Goal: Information Seeking & Learning: Learn about a topic

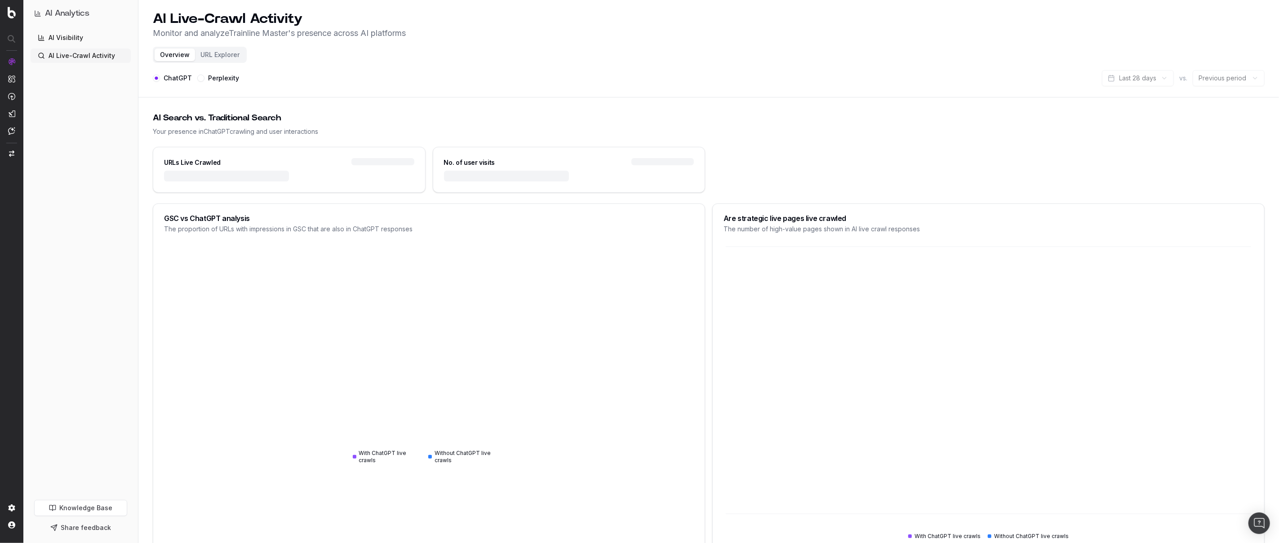
click at [66, 40] on link "AI Visibility" at bounding box center [81, 38] width 100 height 14
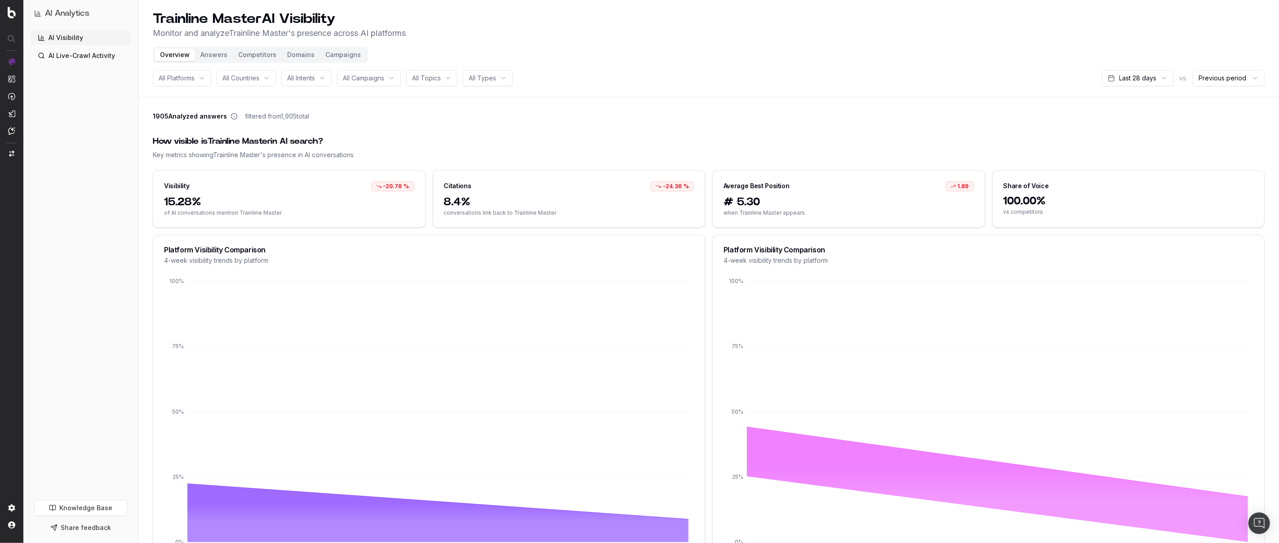
click at [208, 82] on div "All Platforms" at bounding box center [182, 78] width 58 height 16
click at [185, 141] on div "ChatGPT" at bounding box center [194, 142] width 112 height 14
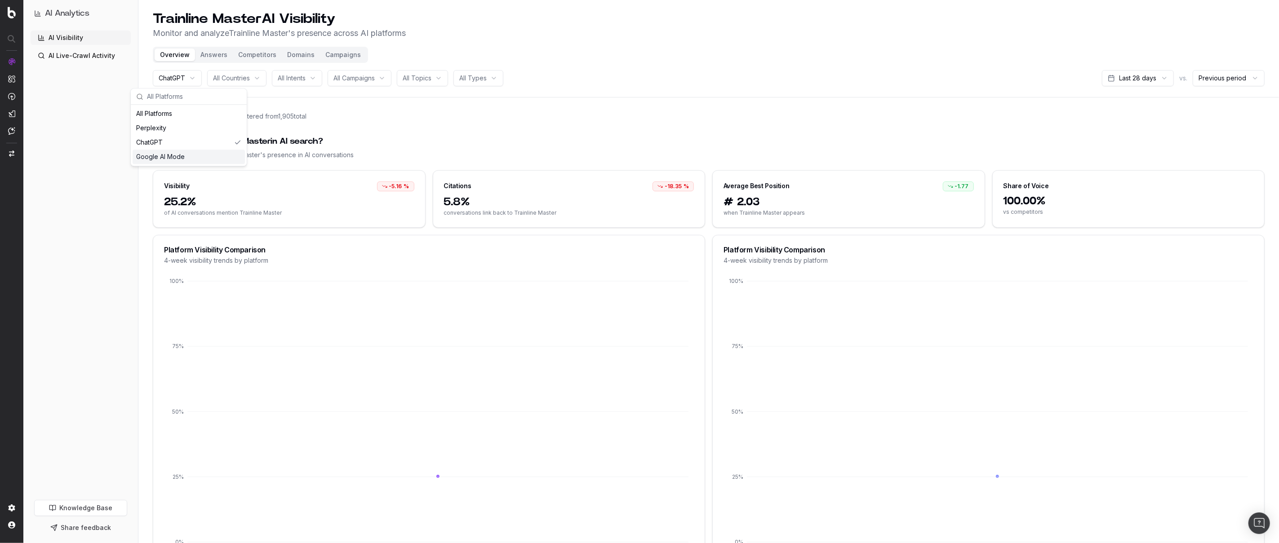
click at [209, 153] on div "Google AI Mode" at bounding box center [189, 157] width 112 height 14
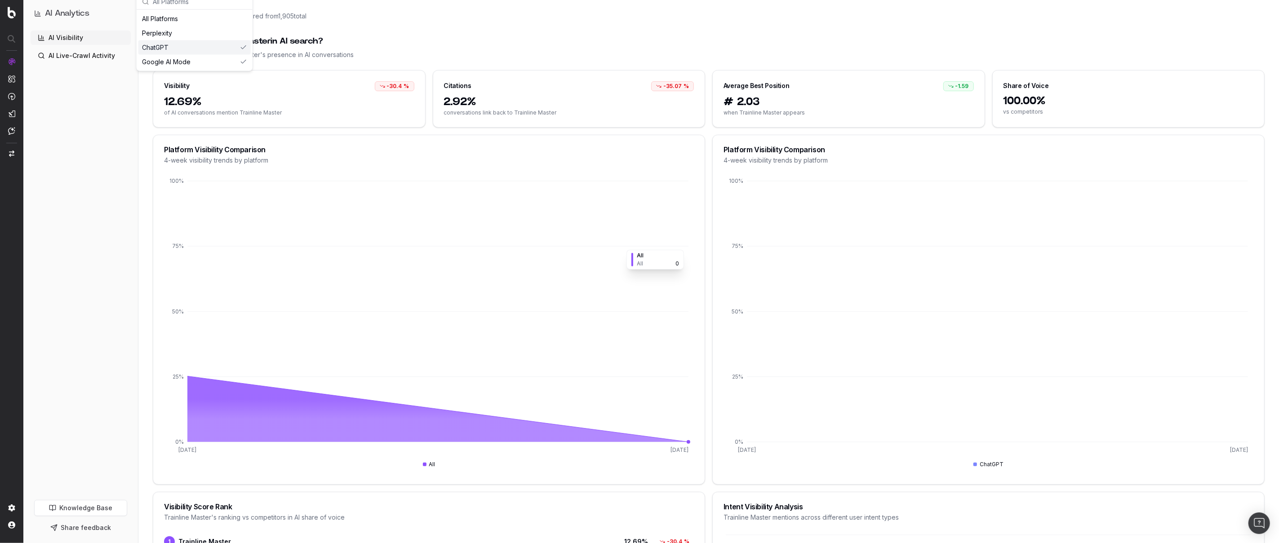
scroll to position [95, 0]
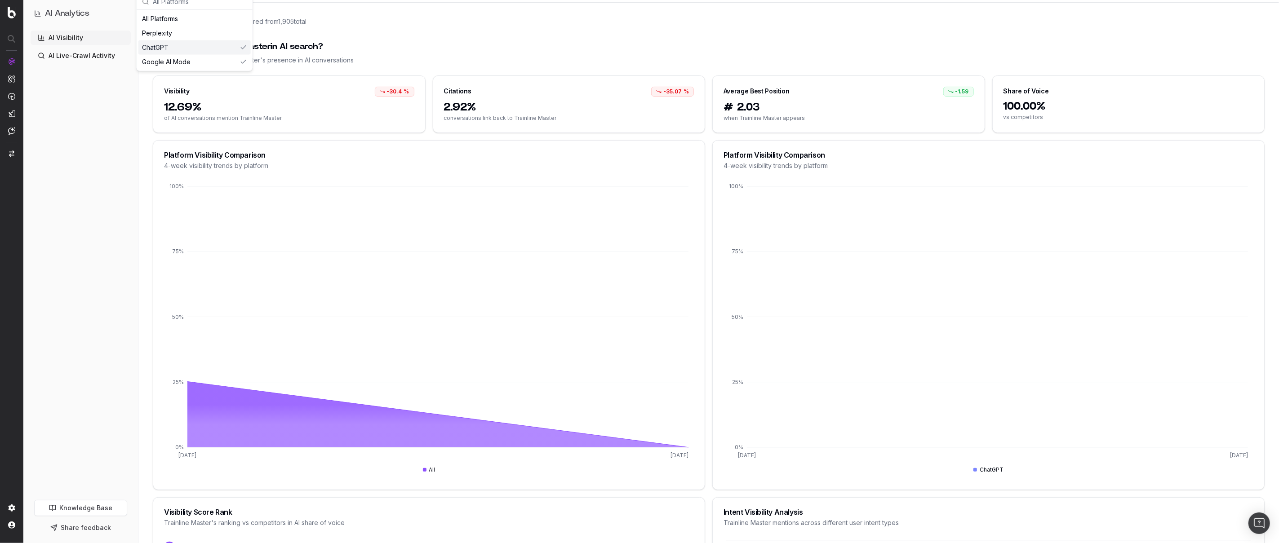
click at [222, 47] on div "ChatGPT" at bounding box center [194, 47] width 112 height 14
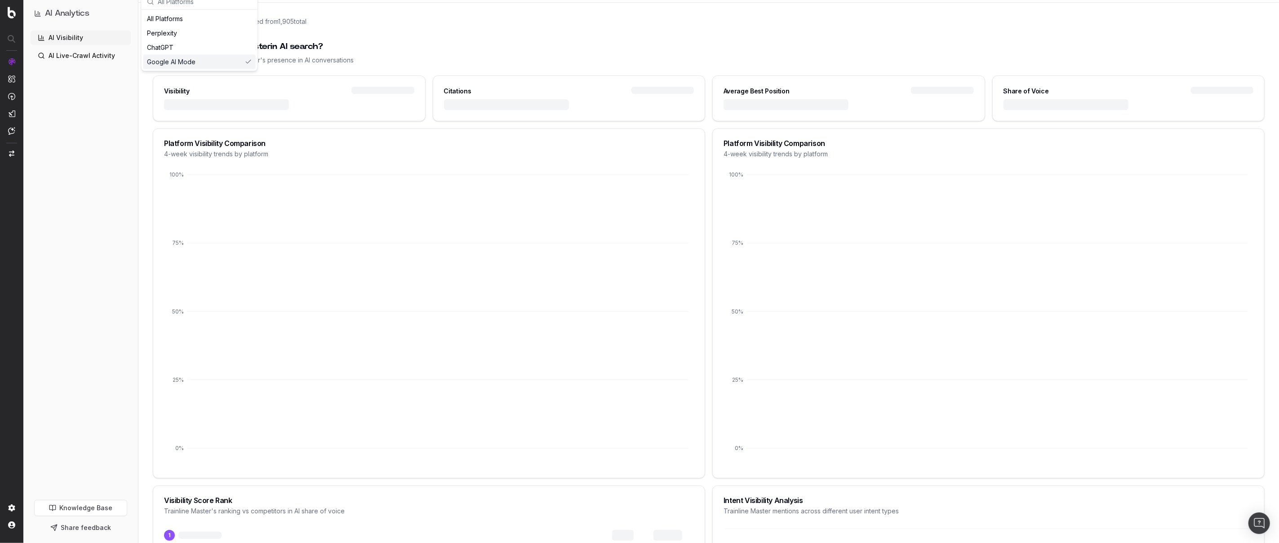
click at [226, 63] on div "Google AI Mode" at bounding box center [199, 62] width 112 height 14
click at [214, 32] on div "Perplexity" at bounding box center [194, 33] width 112 height 14
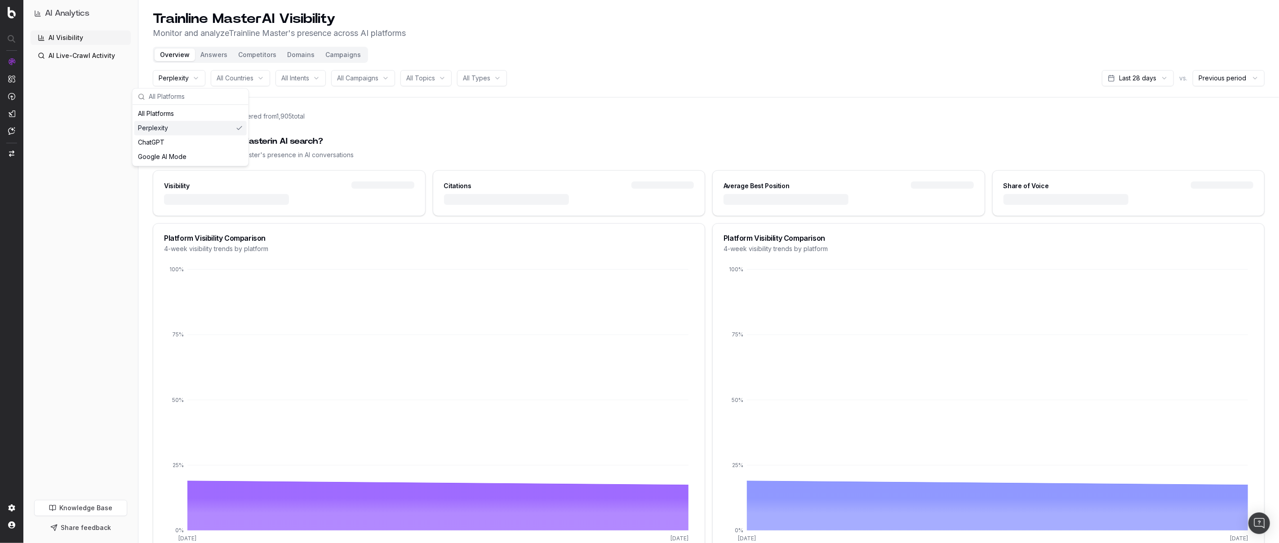
drag, startPoint x: 216, startPoint y: 126, endPoint x: 241, endPoint y: 124, distance: 25.3
click at [217, 126] on div "Perplexity" at bounding box center [190, 128] width 112 height 14
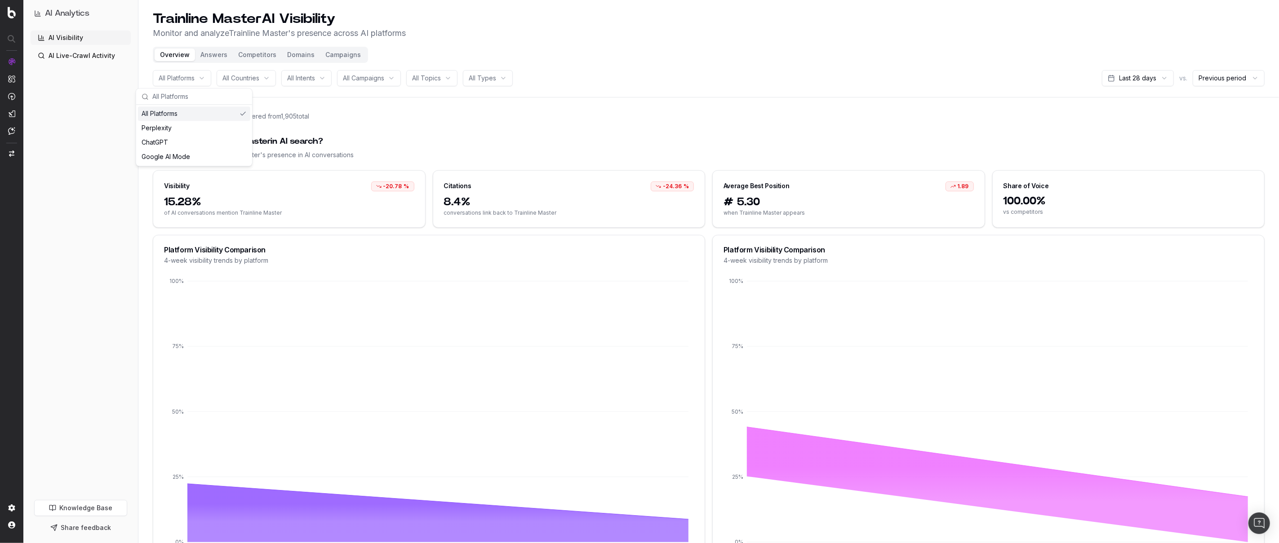
click at [675, 116] on div "1905 Analyzed answers filtered from 1,905 total" at bounding box center [709, 118] width 1112 height 13
click at [384, 76] on span "All Campaigns" at bounding box center [363, 78] width 41 height 9
click at [518, 130] on div "How visible is Trainline Master in AI search? Key metrics showing Trainline Mas…" at bounding box center [709, 148] width 1112 height 46
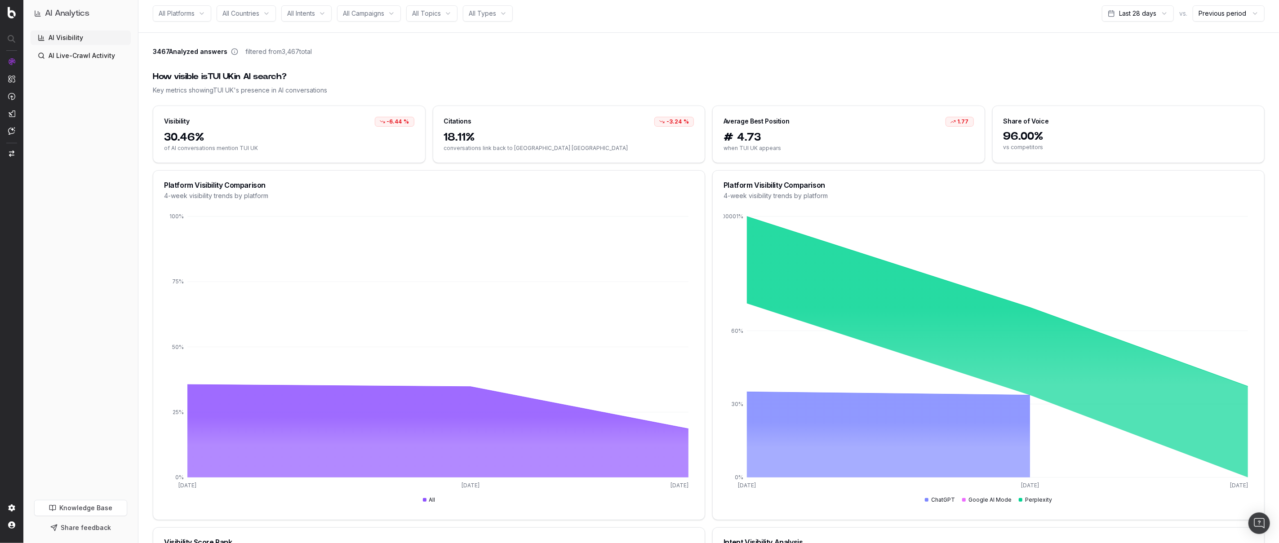
scroll to position [54, 0]
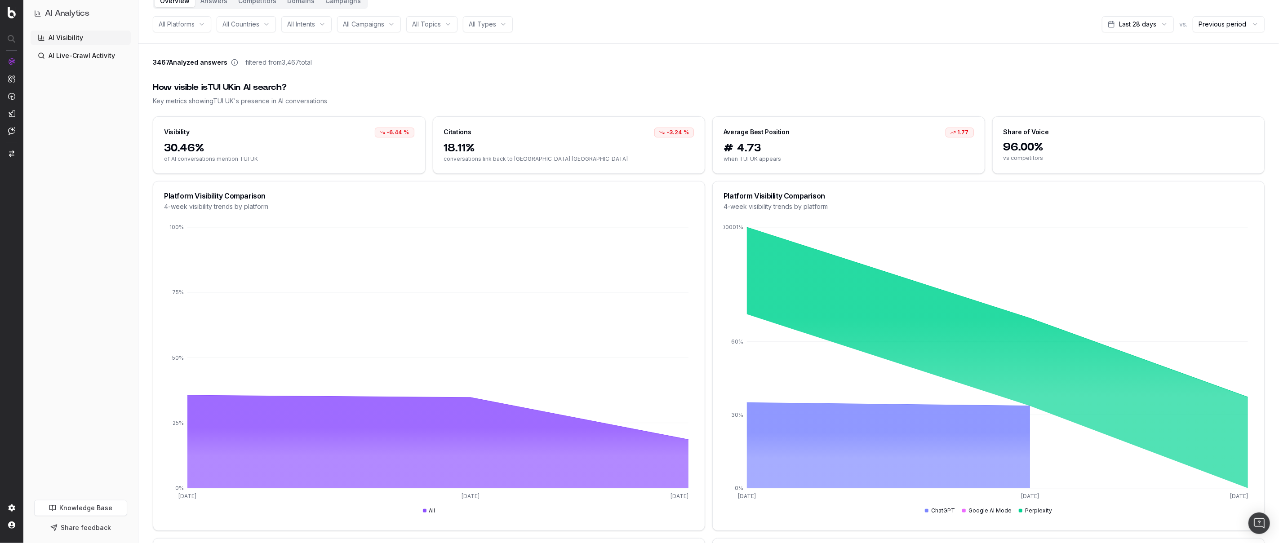
click at [186, 27] on span "All Platforms" at bounding box center [177, 24] width 36 height 9
click at [195, 75] on div "Google AI Mode" at bounding box center [194, 74] width 112 height 14
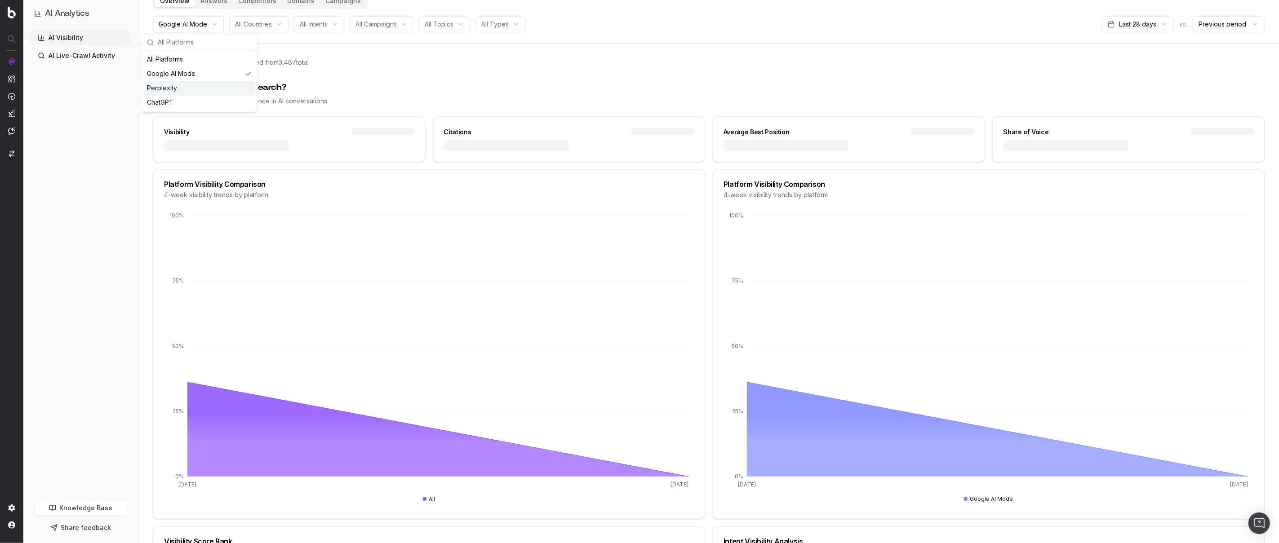
click at [166, 86] on div "Perplexity" at bounding box center [199, 88] width 112 height 14
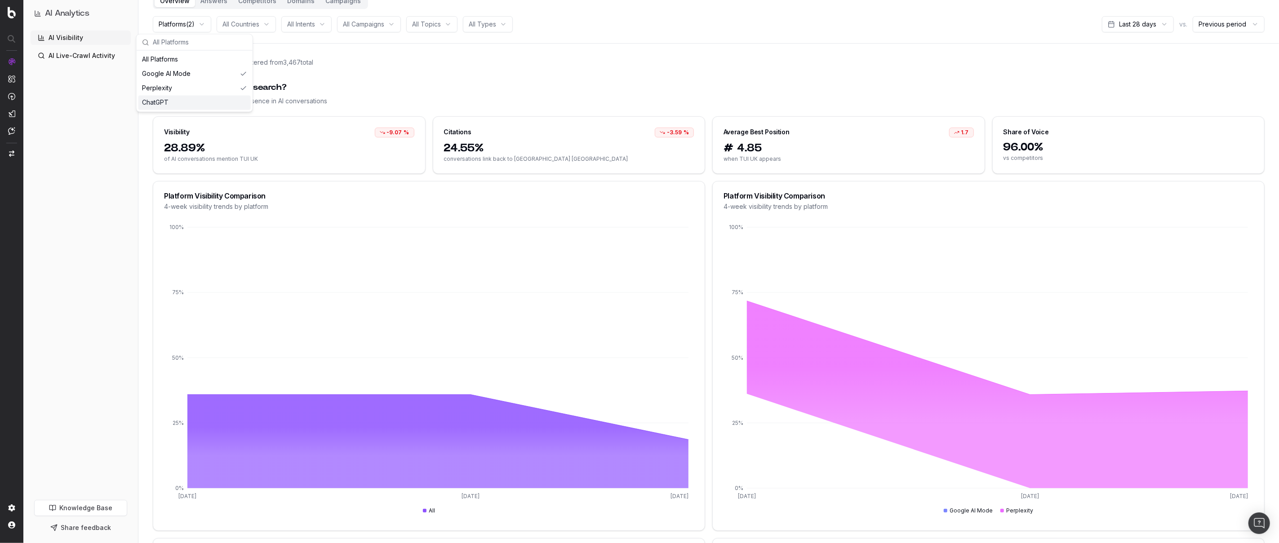
click at [161, 99] on div "ChatGPT" at bounding box center [194, 102] width 112 height 14
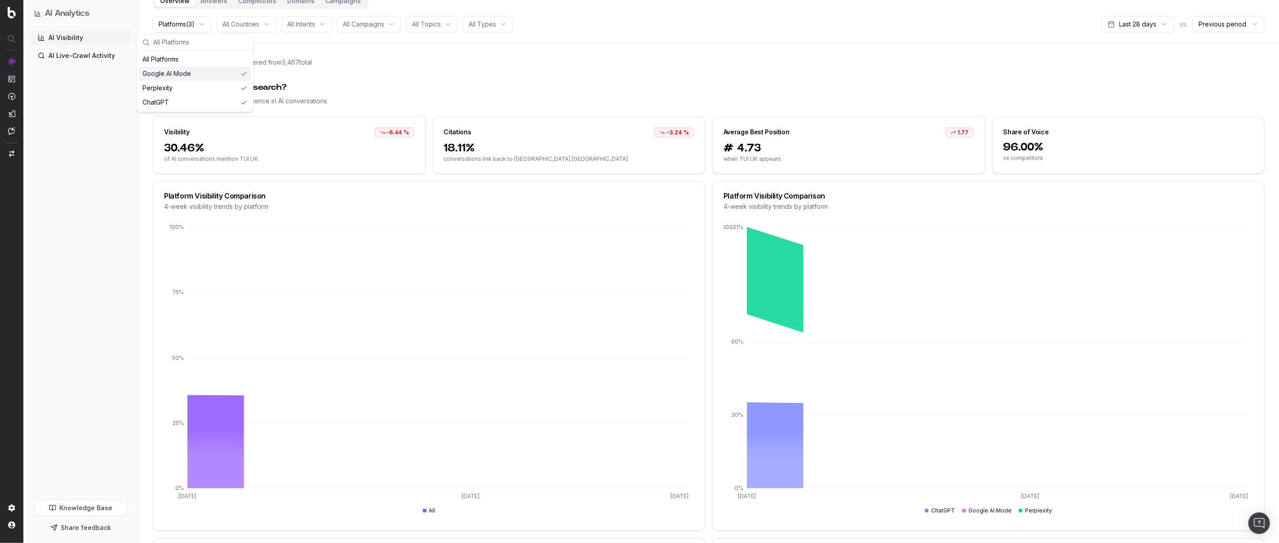
drag, startPoint x: 219, startPoint y: 74, endPoint x: 224, endPoint y: 79, distance: 7.3
click at [219, 74] on div "Google AI Mode" at bounding box center [195, 74] width 112 height 14
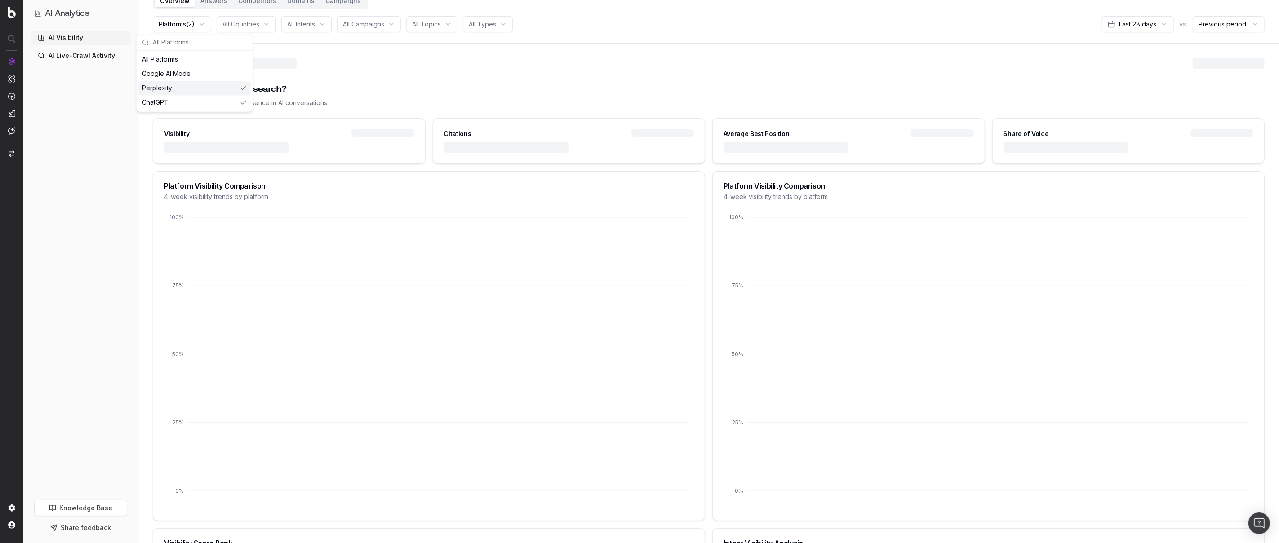
click at [224, 87] on div "Perplexity" at bounding box center [194, 88] width 112 height 14
